Goal: Check status

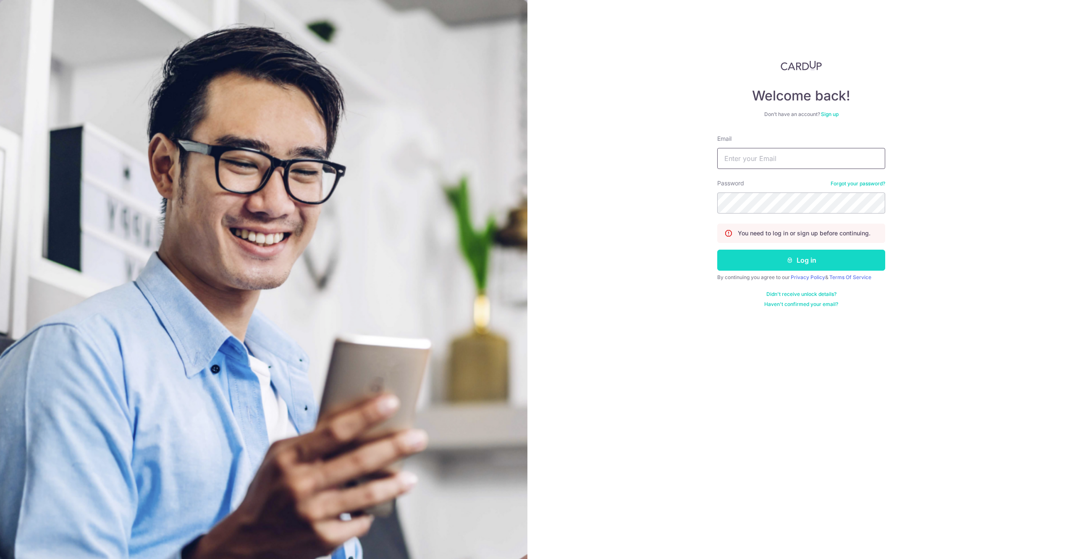
type input "[EMAIL_ADDRESS][DOMAIN_NAME]"
click at [800, 257] on button "Log in" at bounding box center [801, 259] width 168 height 21
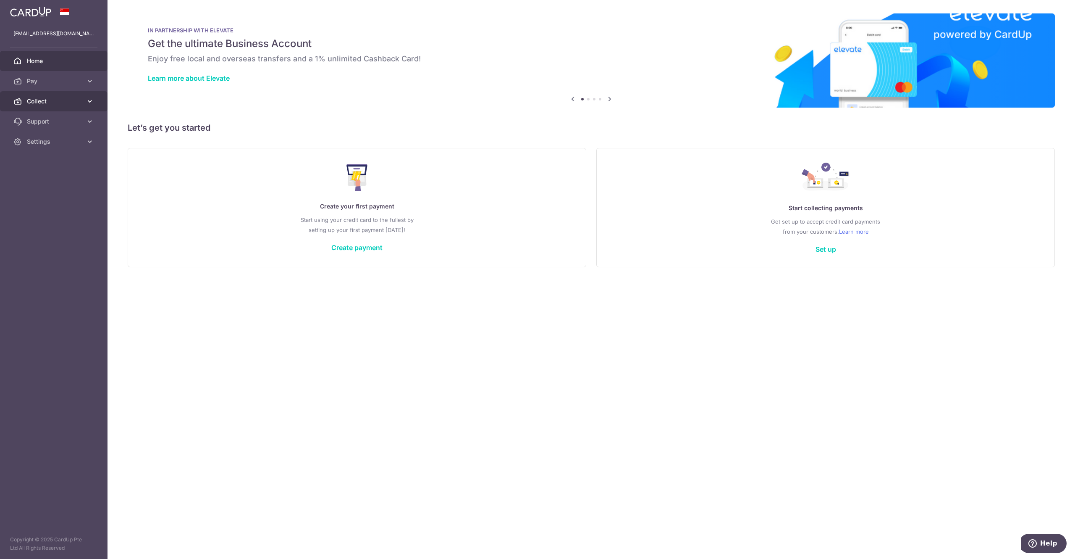
click at [58, 100] on span "Collect" at bounding box center [54, 101] width 55 height 8
click at [65, 122] on span "Dashboard" at bounding box center [54, 121] width 55 height 8
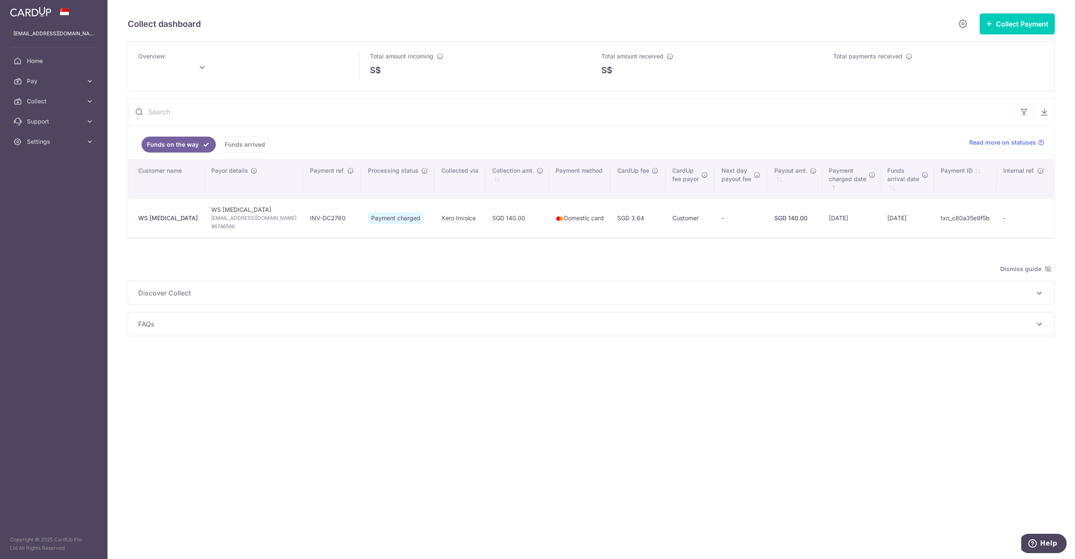
type input "[DATE]"
click at [718, 284] on div "Discover Collect The multiple ways to collect payments: via Payment Requests To…" at bounding box center [591, 293] width 926 height 24
drag, startPoint x: 877, startPoint y: 221, endPoint x: 915, endPoint y: 227, distance: 37.8
click at [915, 227] on td "[DATE]" at bounding box center [907, 217] width 53 height 39
drag, startPoint x: 876, startPoint y: 169, endPoint x: 912, endPoint y: 181, distance: 37.9
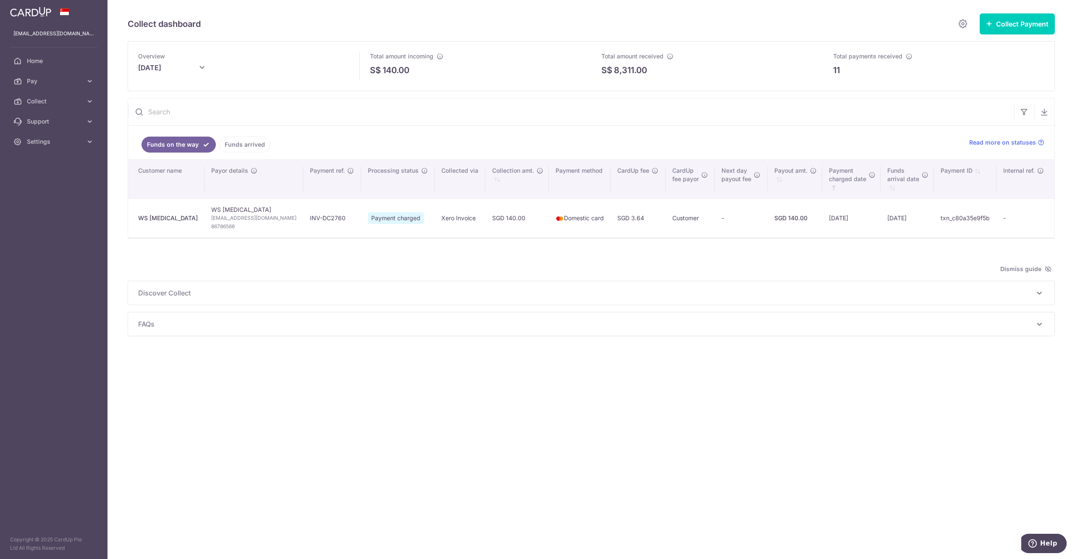
click at [912, 181] on th "Funds arrival date" at bounding box center [907, 179] width 53 height 39
drag, startPoint x: 879, startPoint y: 219, endPoint x: 903, endPoint y: 216, distance: 24.5
click at [917, 218] on td "[DATE]" at bounding box center [907, 217] width 53 height 39
copy td "[DATE]"
